Goal: Transaction & Acquisition: Download file/media

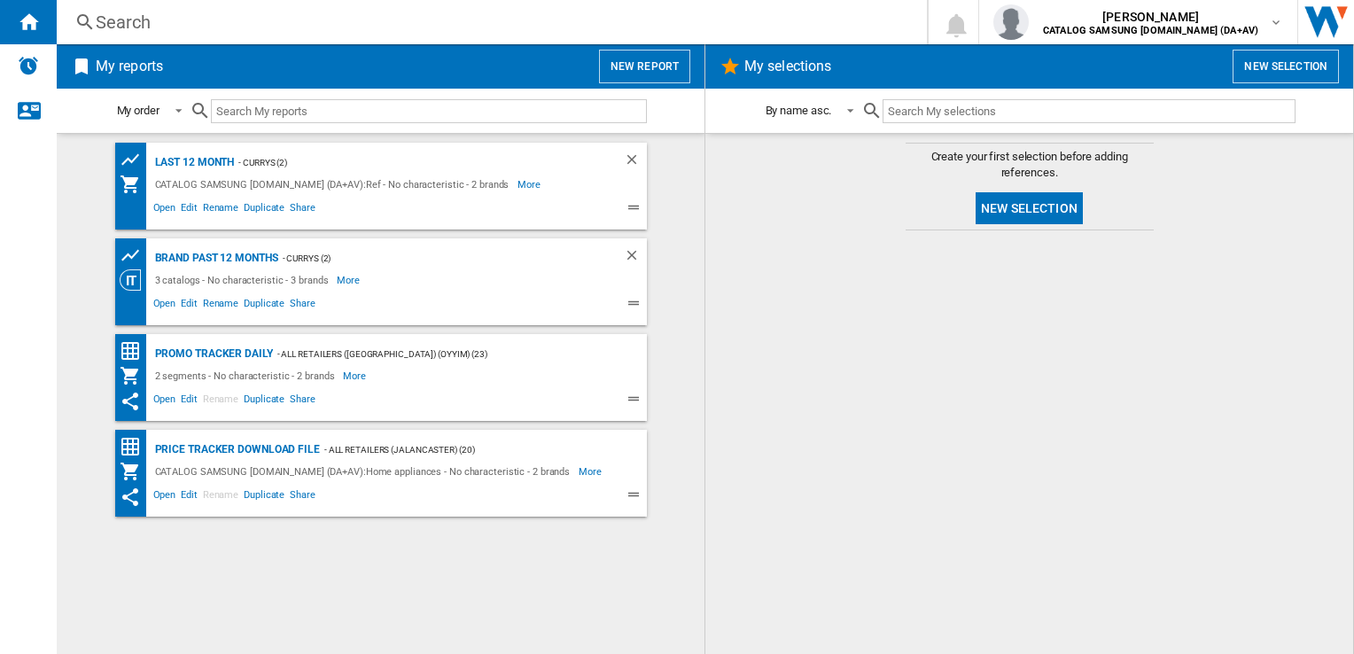
click at [1269, 355] on div at bounding box center [1029, 442] width 612 height 406
click at [376, 25] on div "Search" at bounding box center [488, 22] width 785 height 25
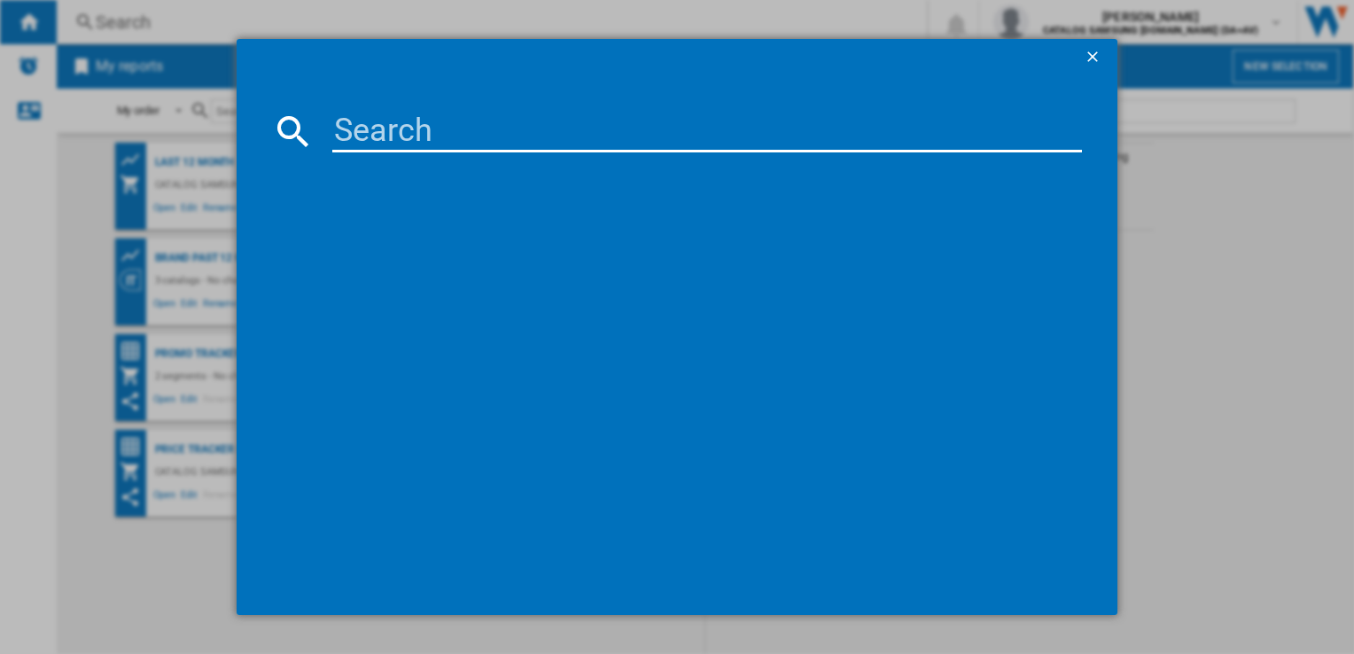
click at [459, 136] on input at bounding box center [706, 131] width 749 height 43
paste input "RS70F64KETEU"
type input "RS70F64KETEU"
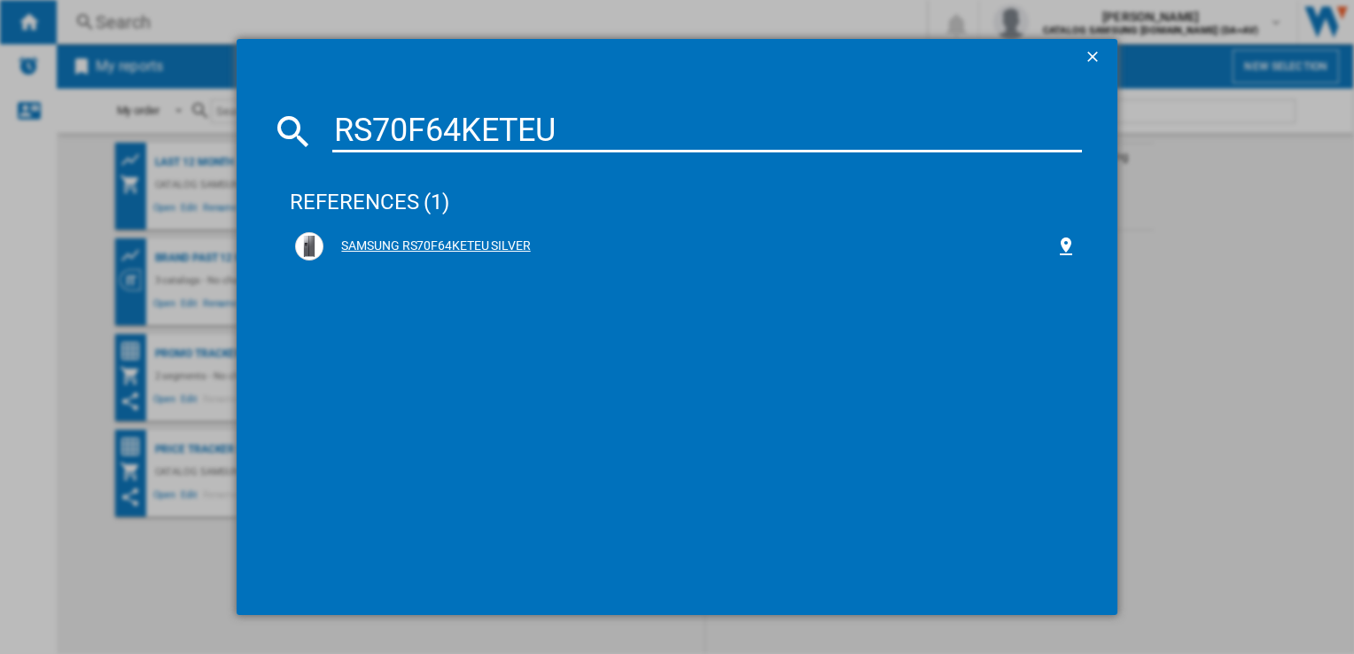
click at [521, 246] on div "SAMSUNG RS70F64KETEU SILVER" at bounding box center [689, 247] width 731 height 18
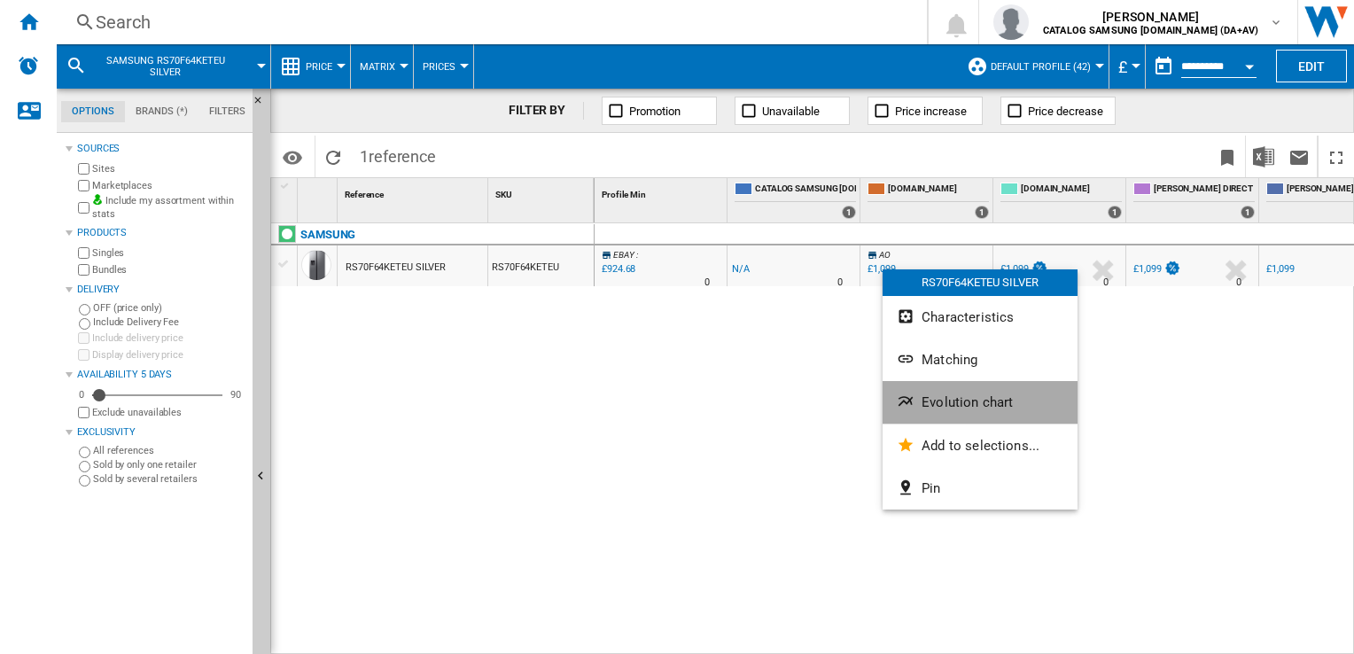
click at [971, 402] on span "Evolution chart" at bounding box center [967, 402] width 91 height 16
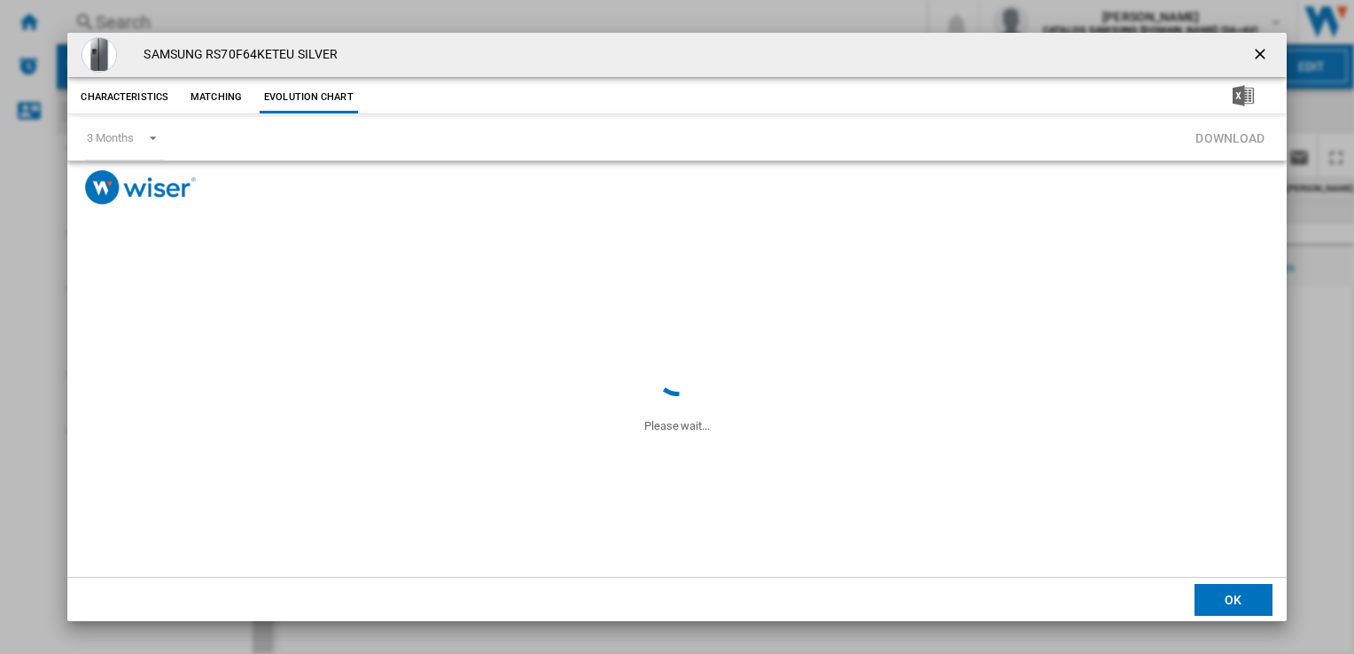
click at [635, 500] on span "Product popup" at bounding box center [676, 505] width 1219 height 143
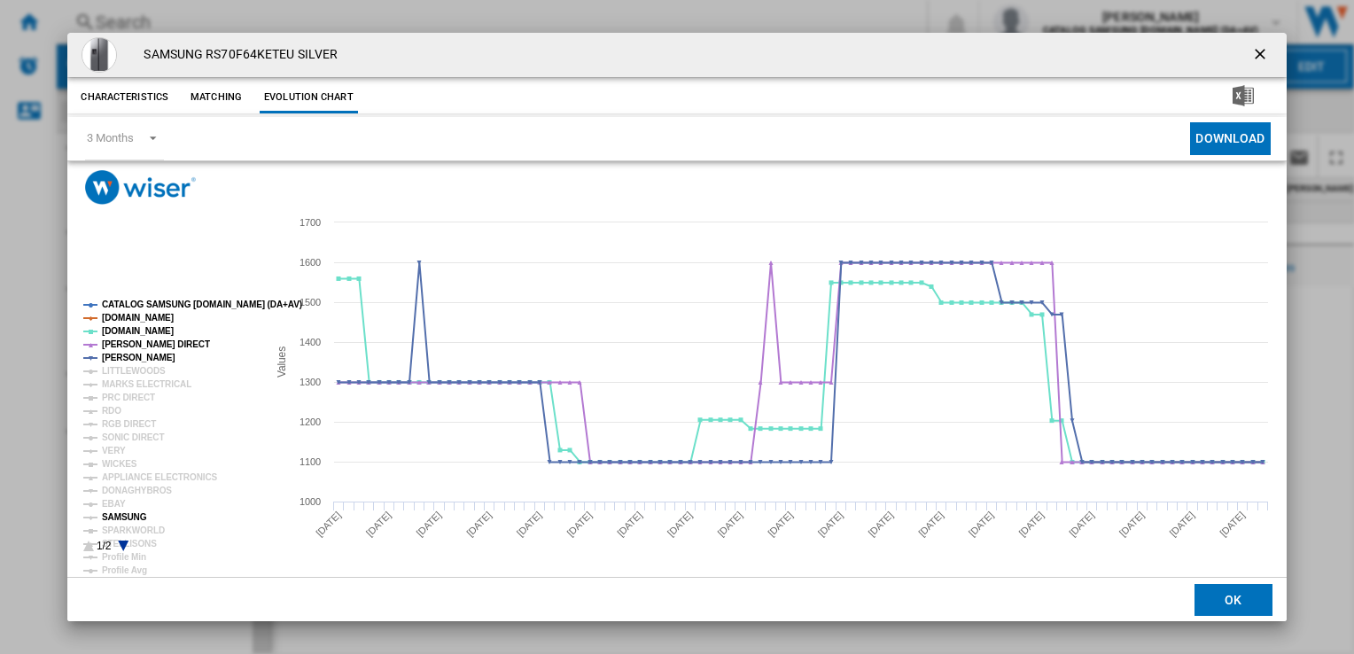
click at [128, 518] on tspan "SAMSUNG" at bounding box center [124, 517] width 45 height 10
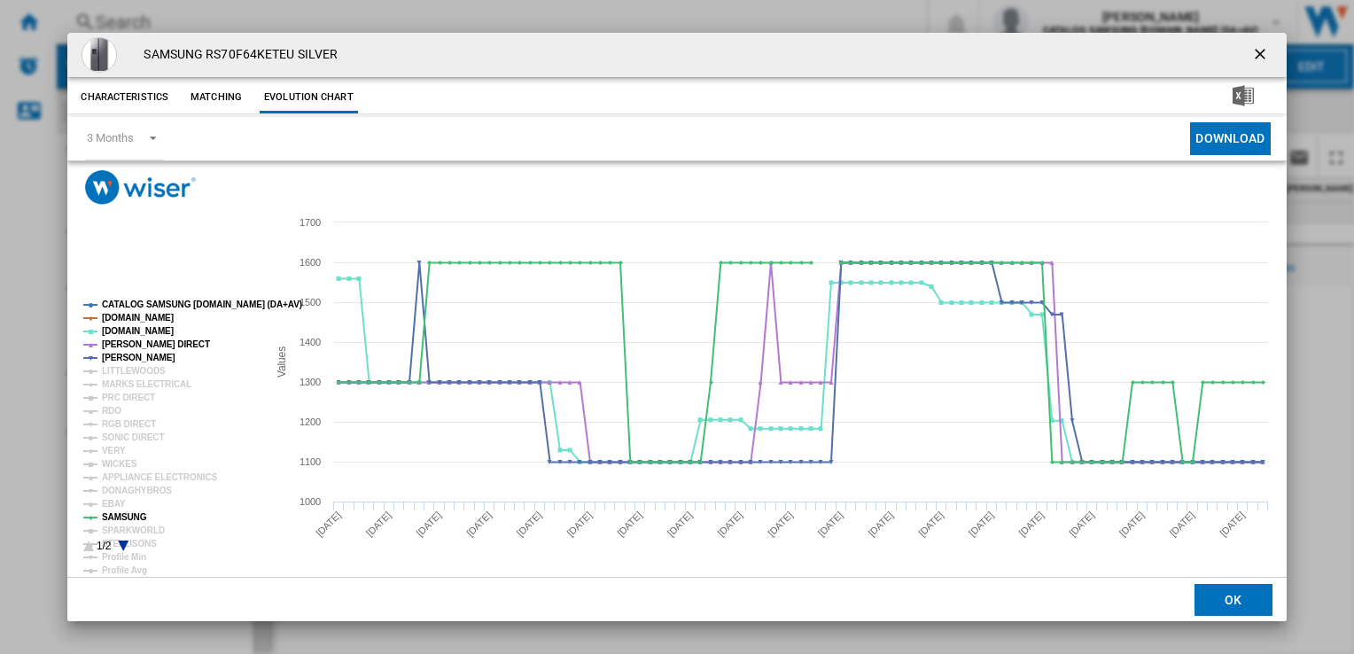
click at [124, 544] on icon "Product popup" at bounding box center [124, 546] width 11 height 11
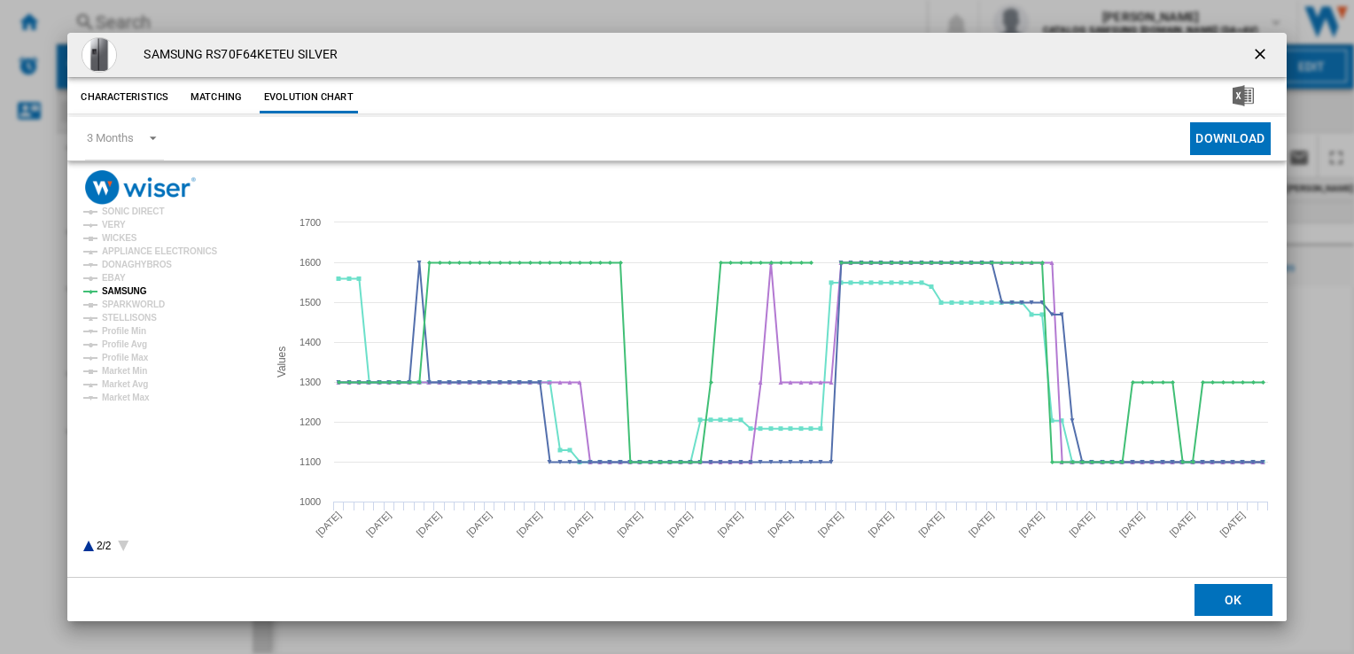
click at [85, 544] on rect "Product popup" at bounding box center [167, 426] width 183 height 266
click at [88, 545] on icon "Product popup" at bounding box center [88, 546] width 11 height 11
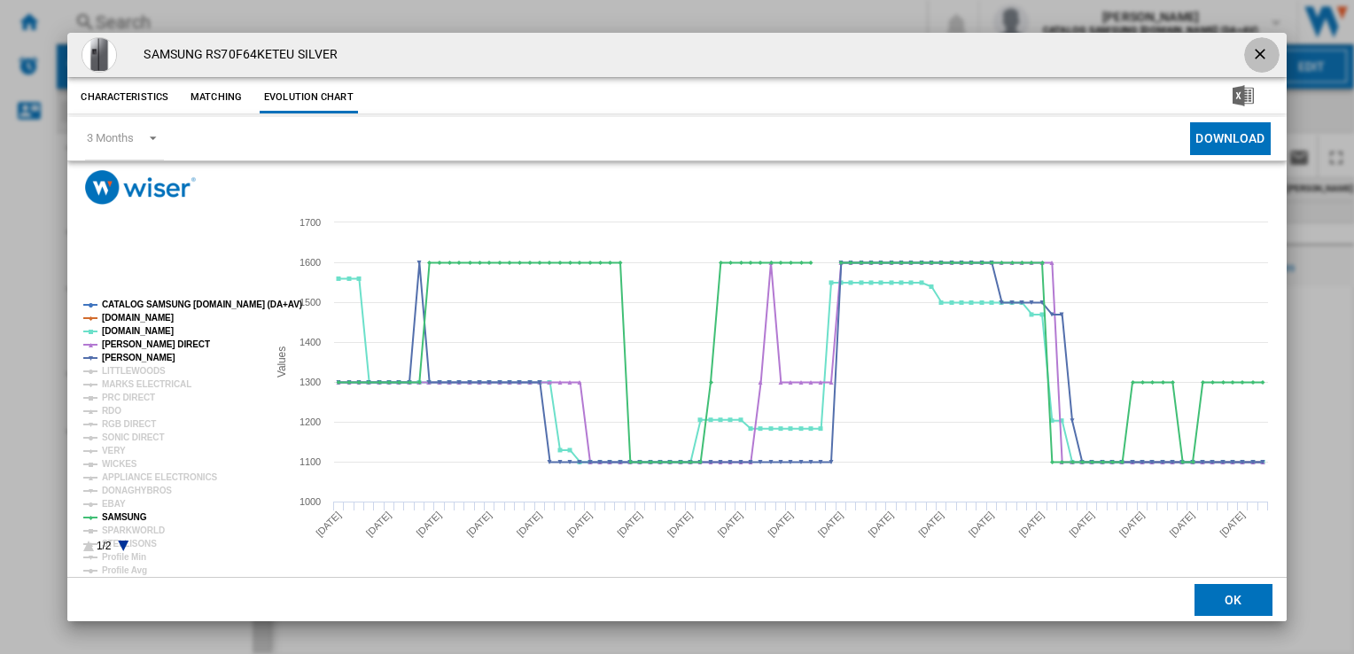
click at [1259, 48] on ng-md-icon "getI18NText('BUTTONS.CLOSE_DIALOG')" at bounding box center [1261, 55] width 21 height 21
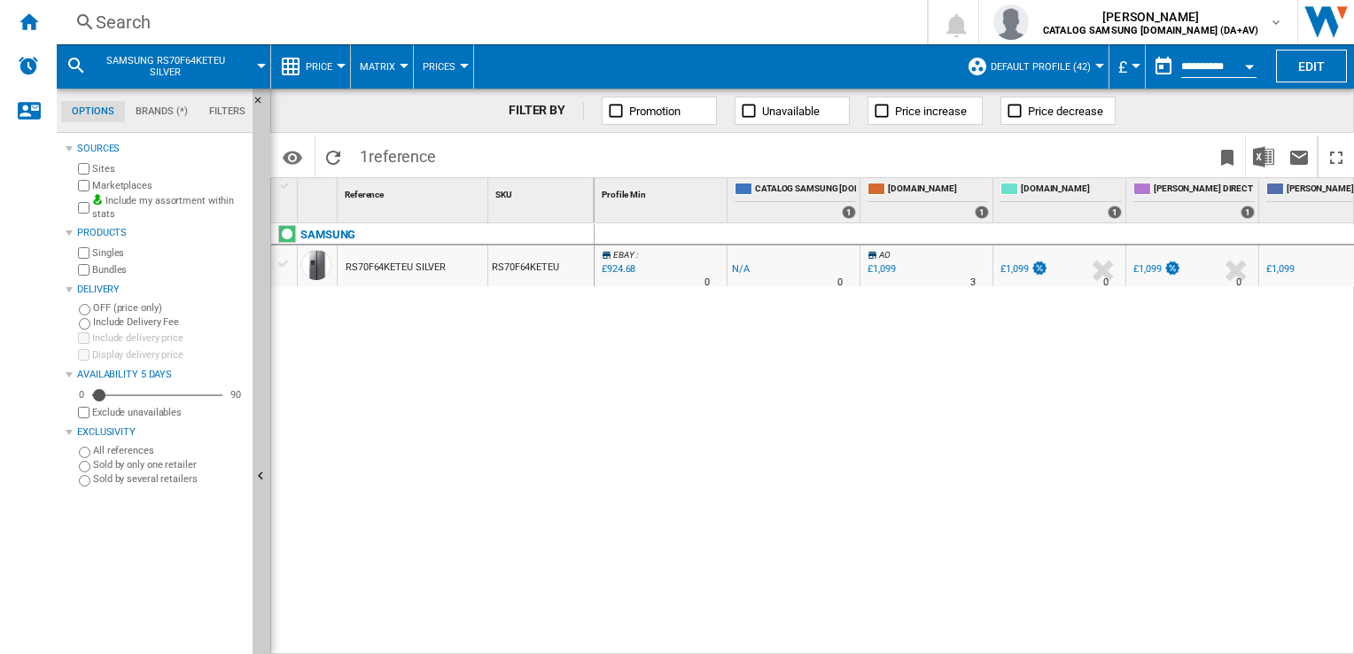
click at [345, 27] on div "Search" at bounding box center [488, 22] width 785 height 25
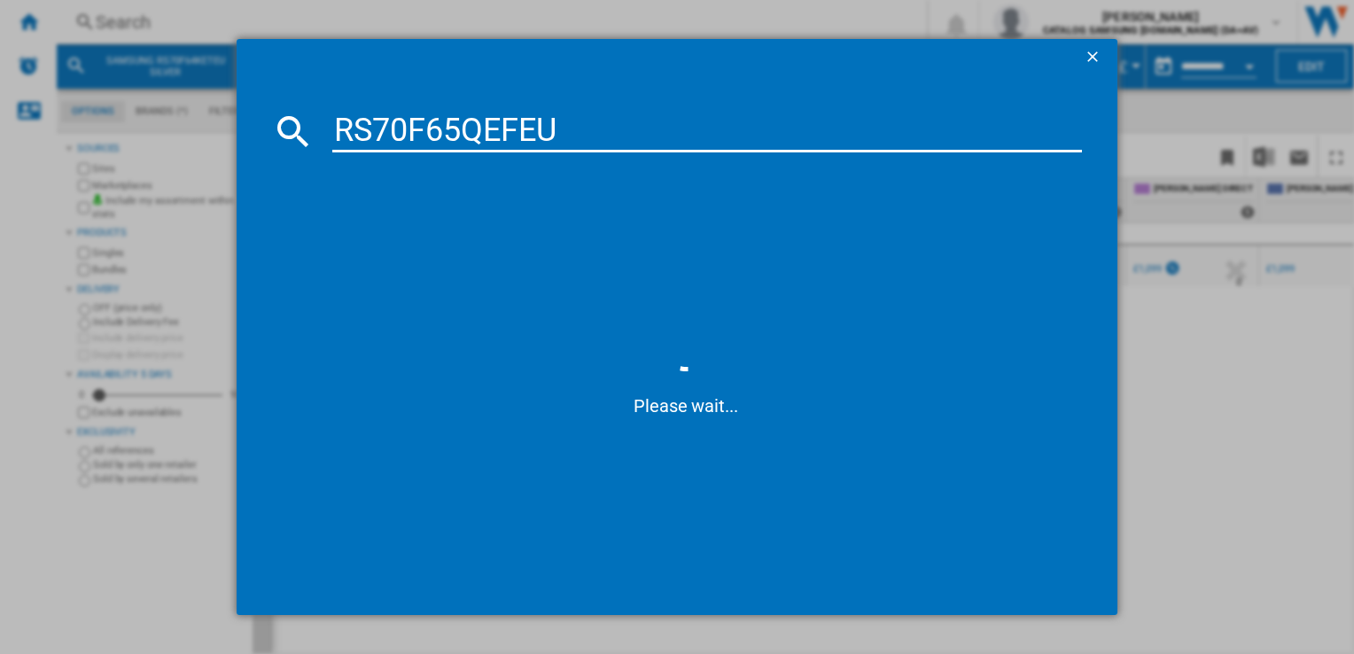
type input "RS70F65QEFEU"
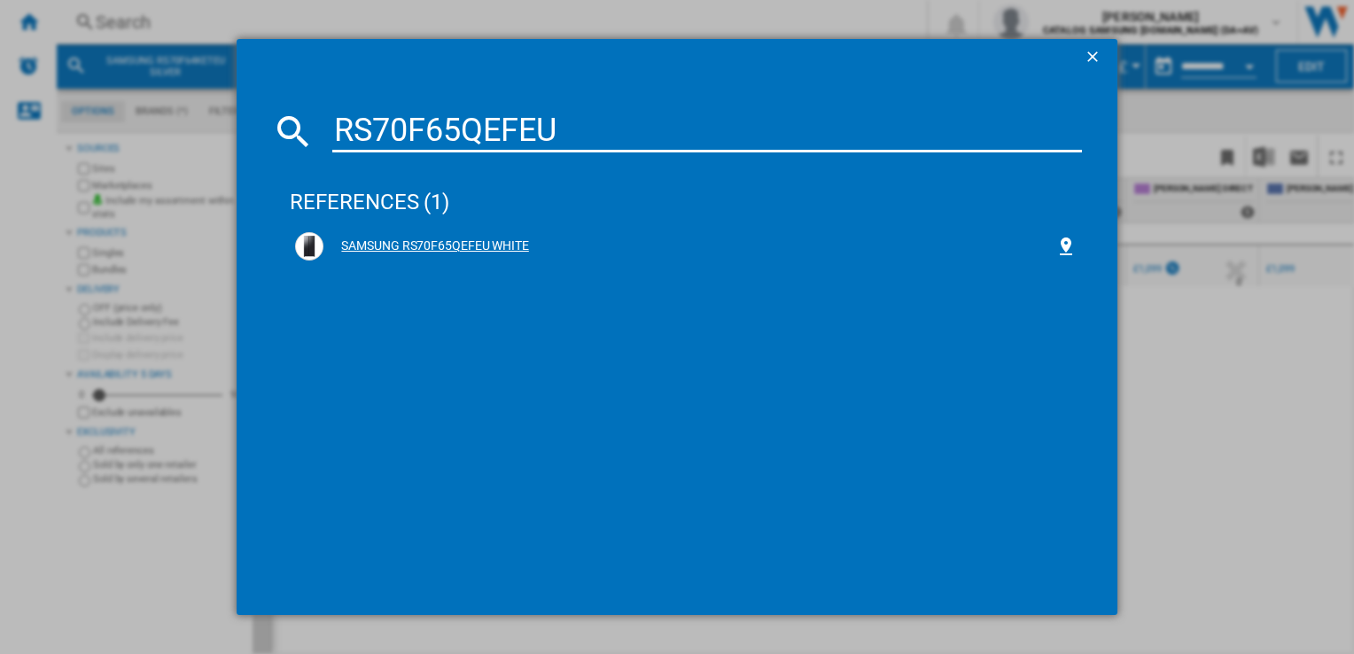
click at [425, 250] on div "SAMSUNG RS70F65QEFEU WHITE" at bounding box center [689, 247] width 731 height 18
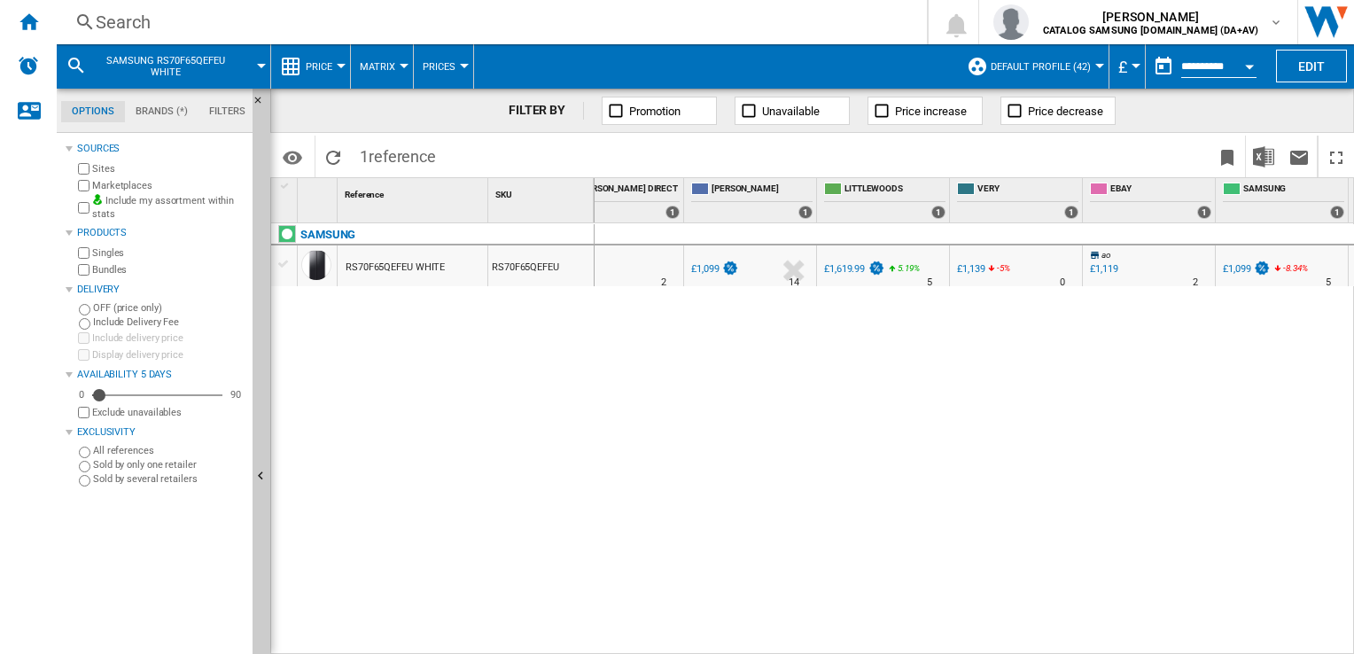
scroll to position [0, 834]
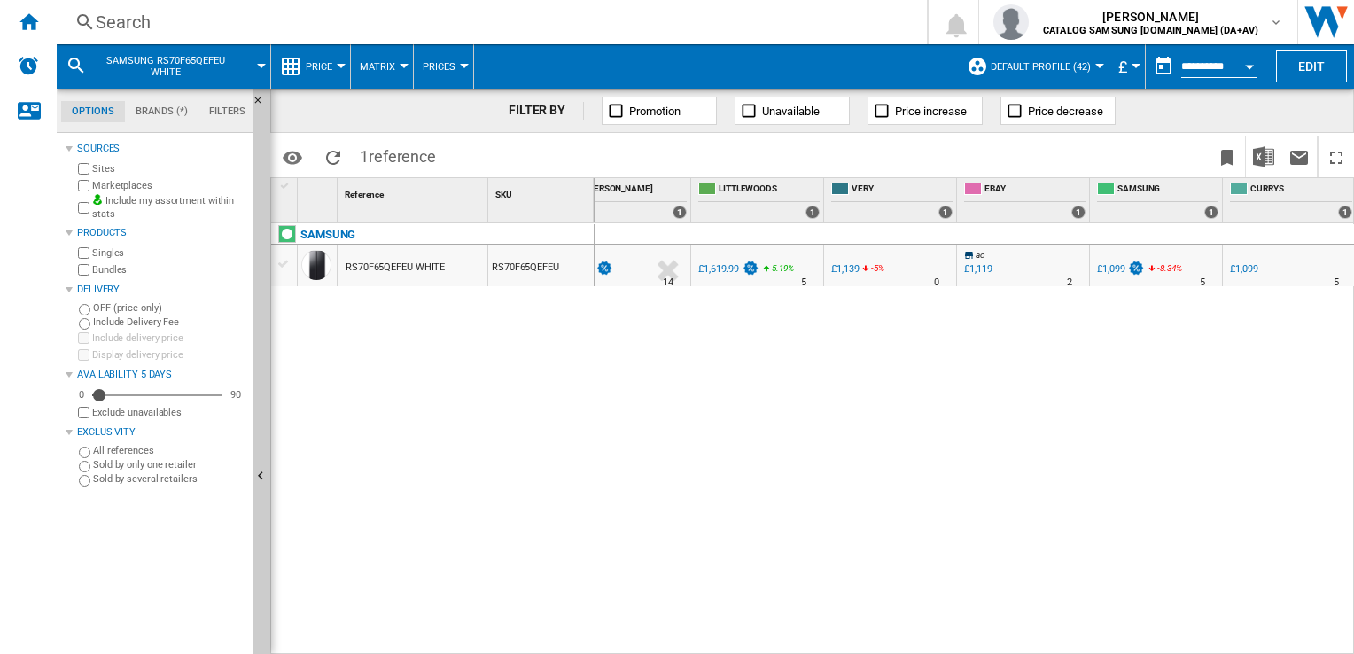
click at [308, 26] on div "Search" at bounding box center [488, 22] width 785 height 25
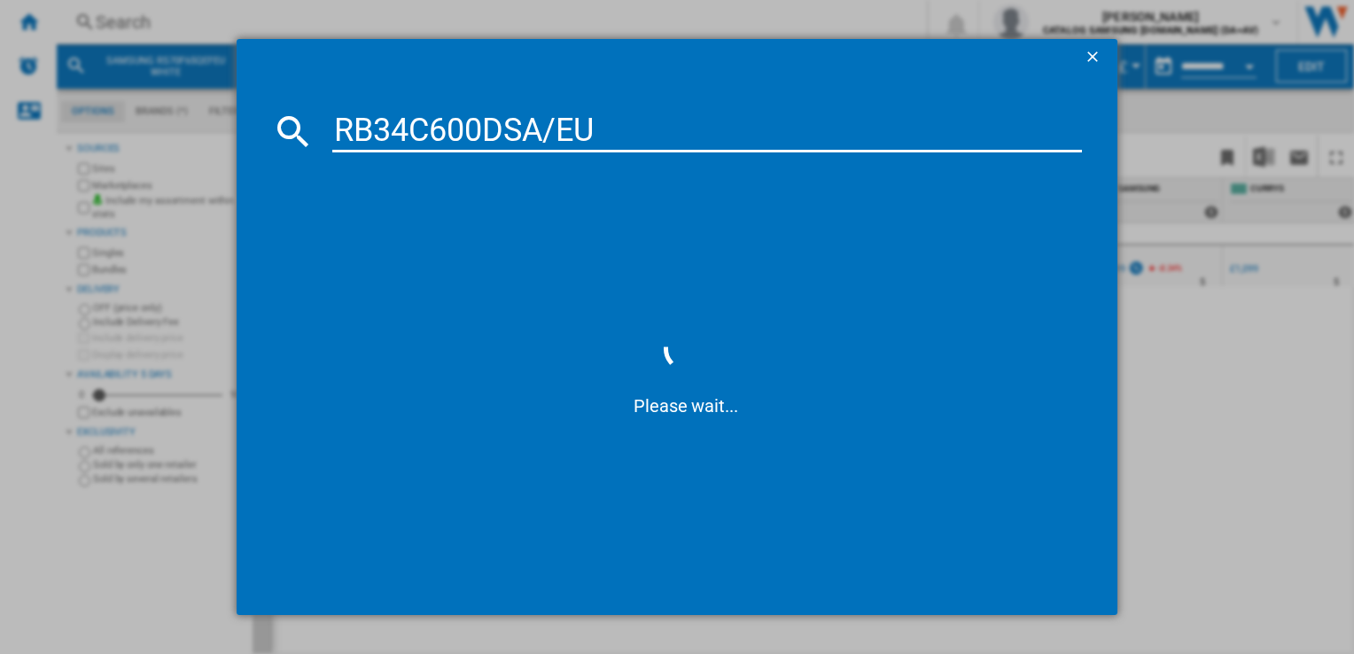
type input "RB34C600DSA/EU"
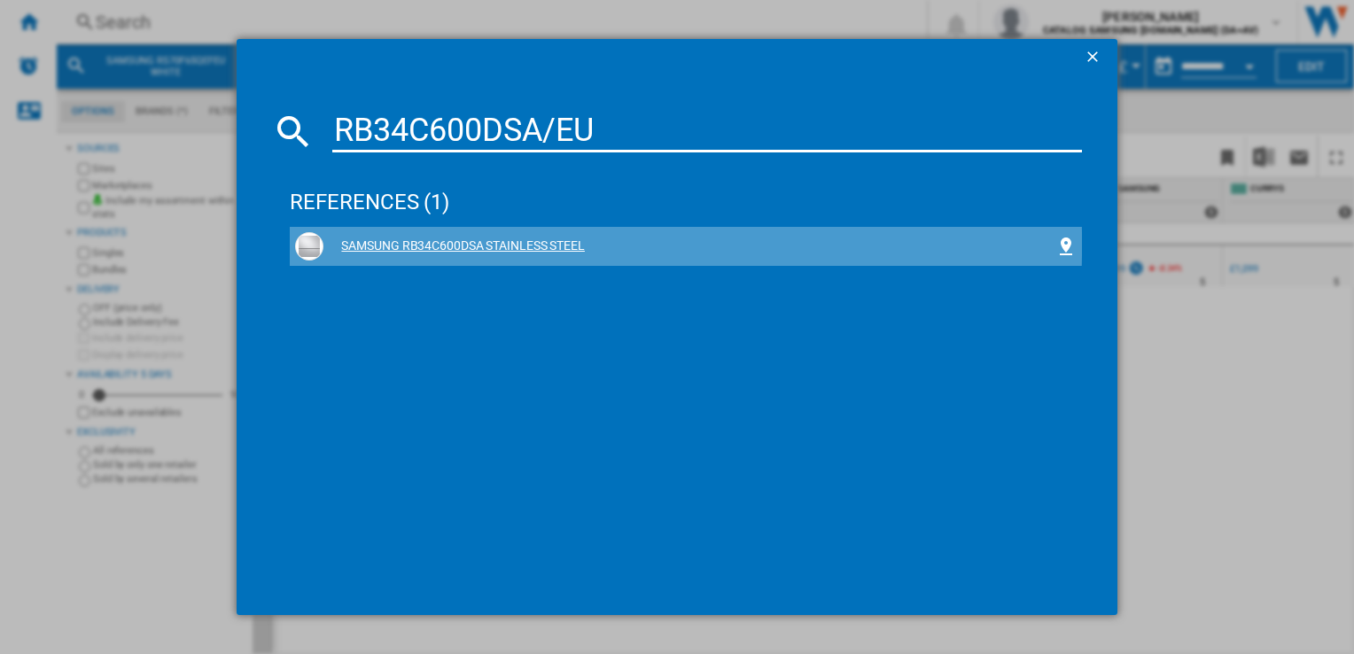
click at [502, 244] on div "SAMSUNG RB34C600DSA STAINLESS STEEL" at bounding box center [689, 247] width 731 height 18
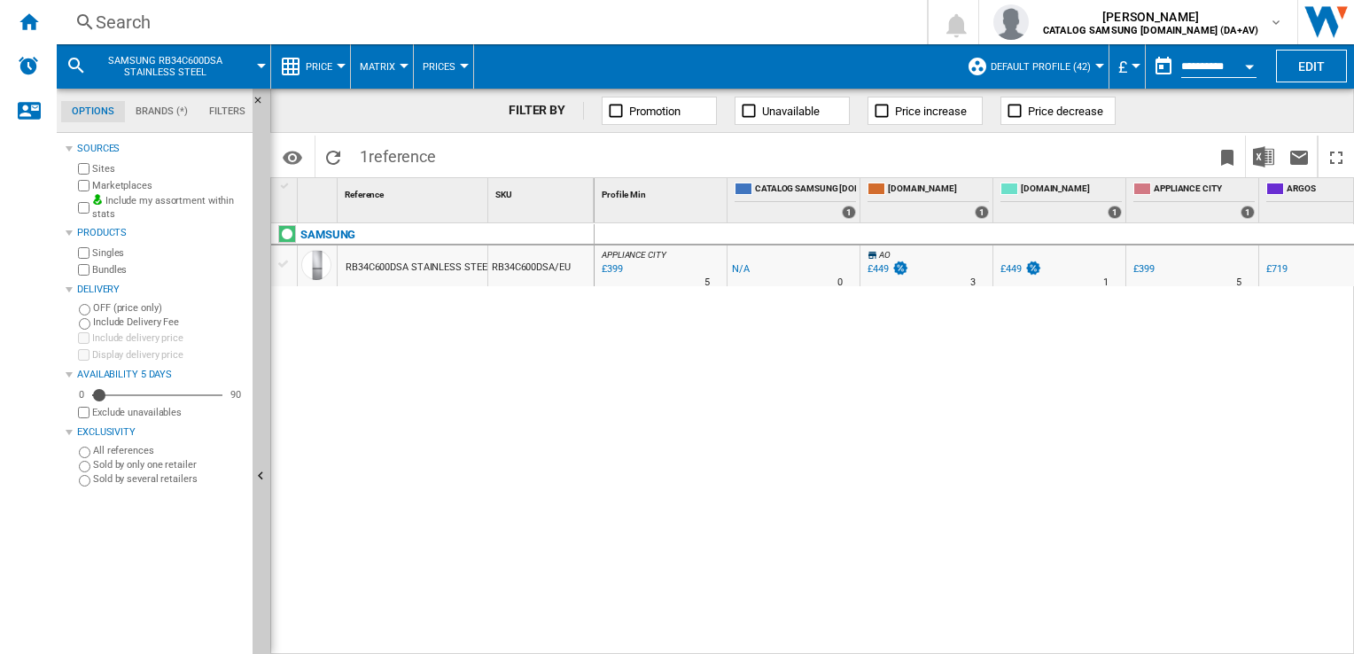
click at [939, 495] on div "APPLIANCE CITY : APPLIANCE CITY -1.0 % £399 % N/A 5 [GEOGRAPHIC_DATA] : [GEOGRA…" at bounding box center [975, 439] width 760 height 433
click at [23, 27] on ng-md-icon "Home" at bounding box center [28, 21] width 21 height 21
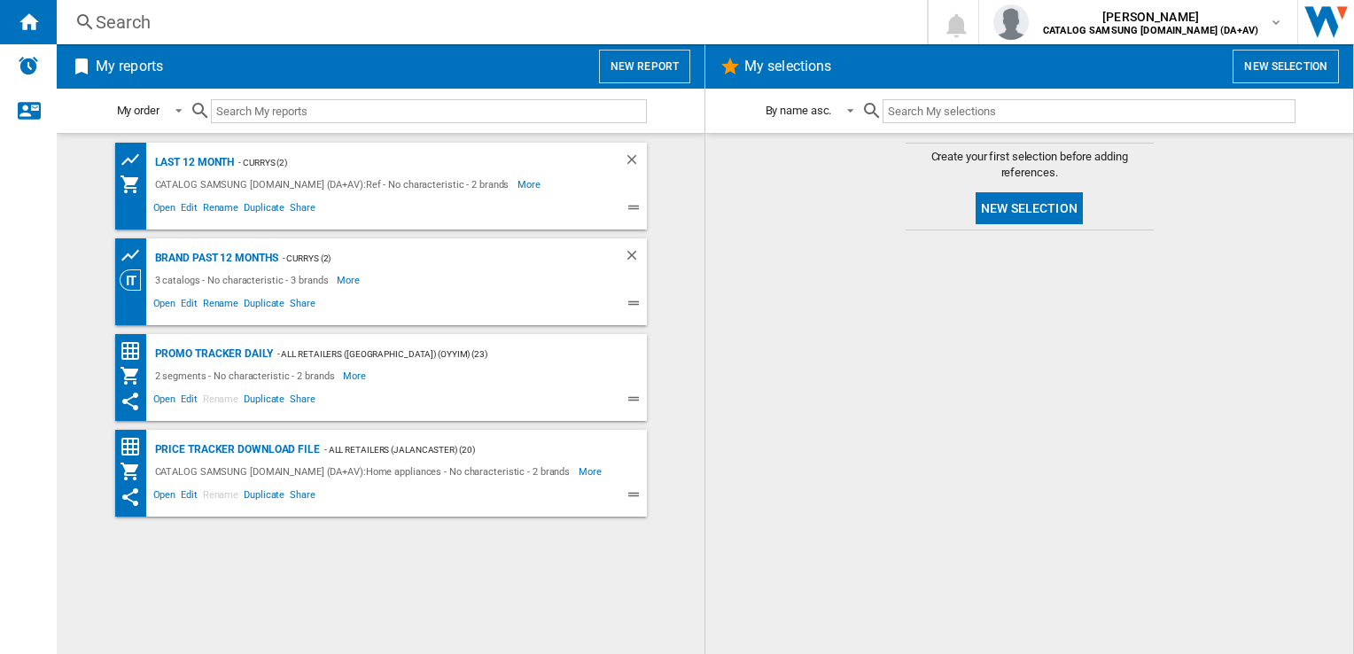
click at [269, 463] on div "CATALOG SAMSUNG [DOMAIN_NAME] (DA+AV):Home appliances - No characteristic - 2 b…" at bounding box center [365, 471] width 429 height 21
click at [266, 445] on div "Price Tracker Download File" at bounding box center [235, 450] width 169 height 22
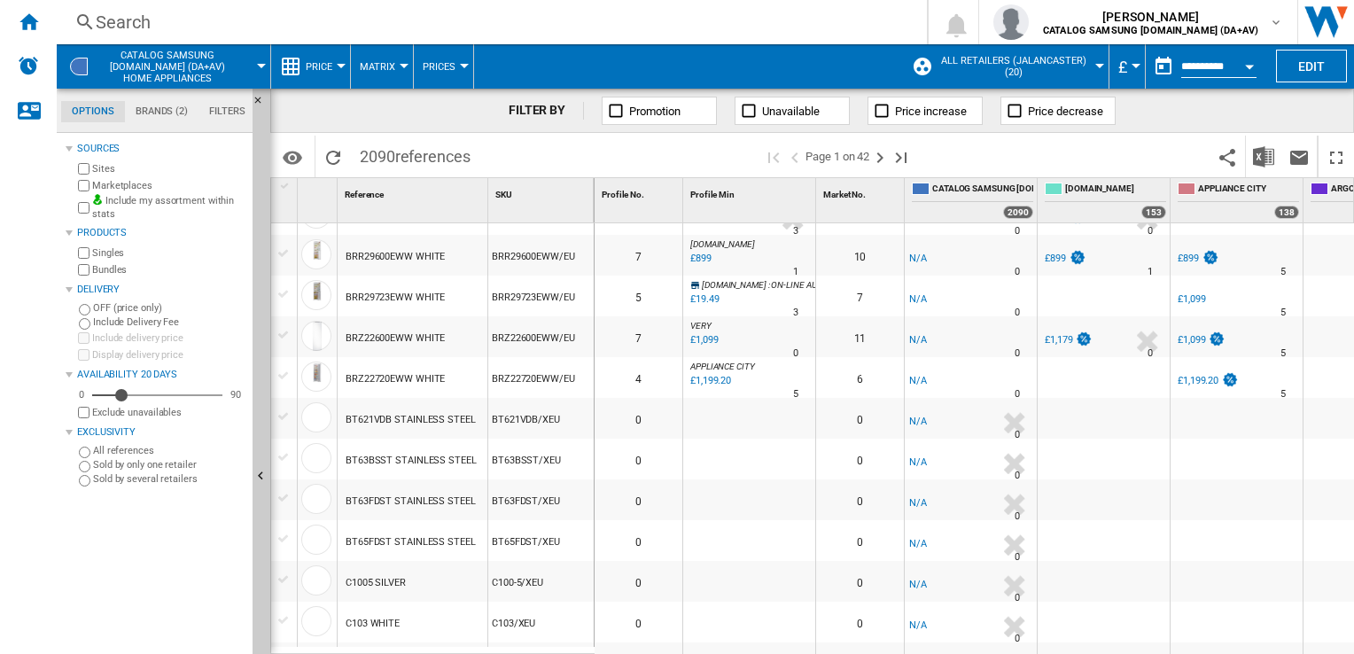
scroll to position [860, 0]
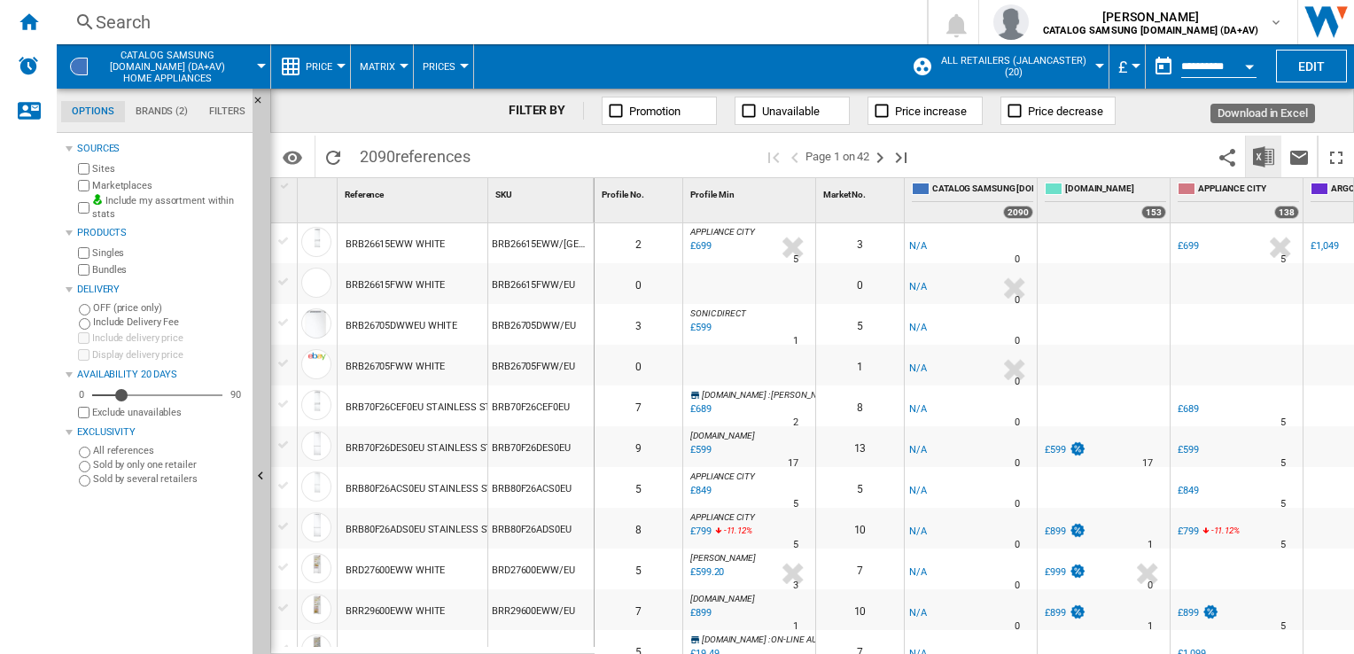
click at [1259, 165] on img "Download in Excel" at bounding box center [1263, 156] width 21 height 21
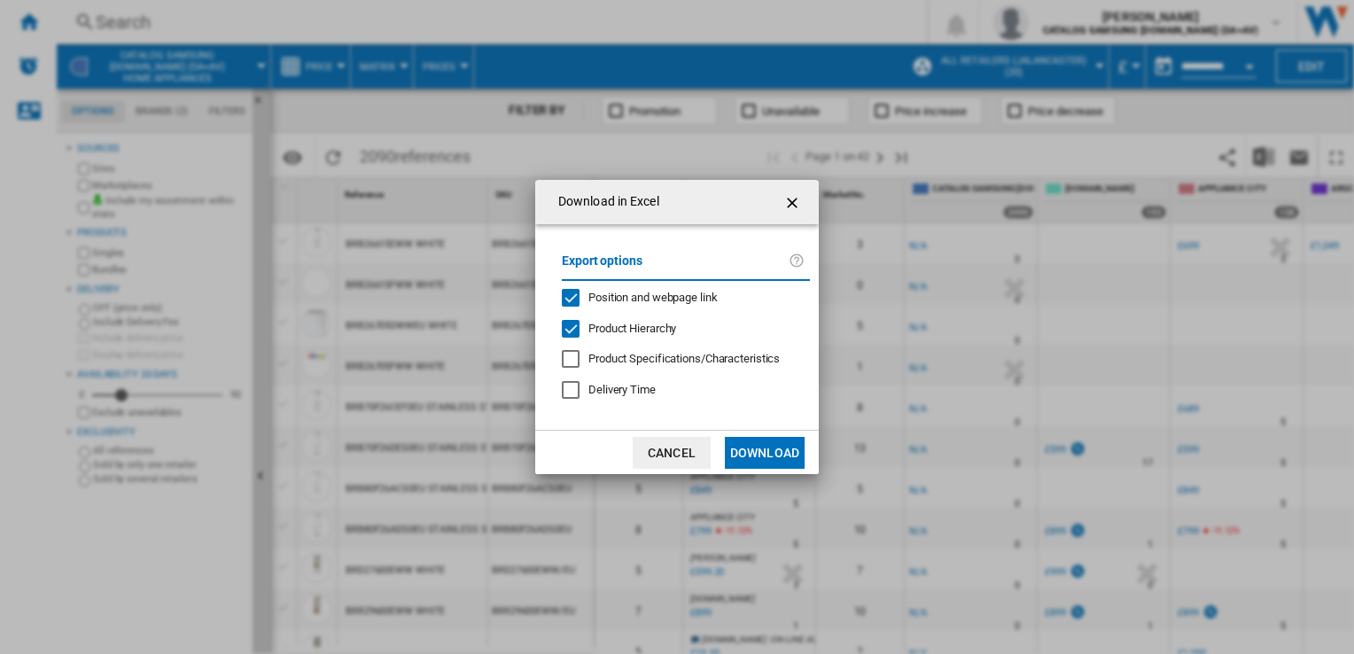
click at [595, 300] on span "Position and webpage link" at bounding box center [653, 297] width 129 height 13
click at [601, 323] on span "Product Hierarchy" at bounding box center [633, 328] width 88 height 13
click at [740, 443] on button "Download" at bounding box center [765, 453] width 80 height 32
